Goal: Find specific page/section: Find specific page/section

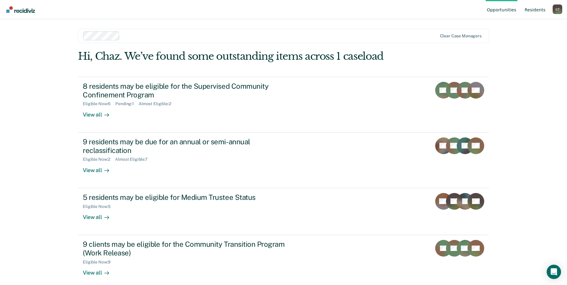
click at [537, 7] on link "Resident s" at bounding box center [534, 9] width 23 height 19
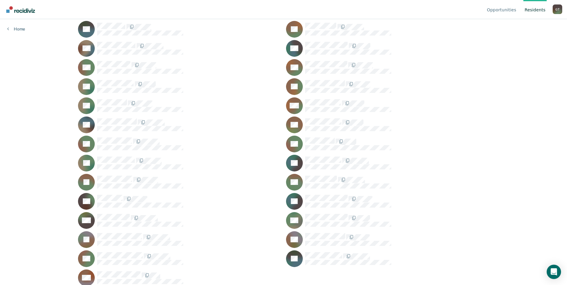
scroll to position [280, 0]
